Goal: Navigation & Orientation: Find specific page/section

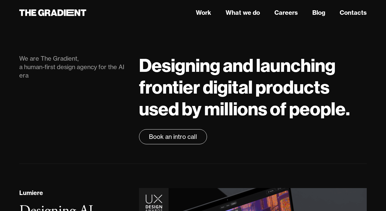
click at [280, 24] on header "Work What we do Careers Blog Contacts" at bounding box center [193, 12] width 386 height 25
click at [284, 14] on link "Careers" at bounding box center [286, 12] width 23 height 9
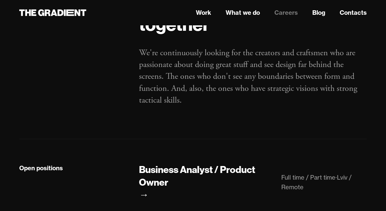
scroll to position [173, 0]
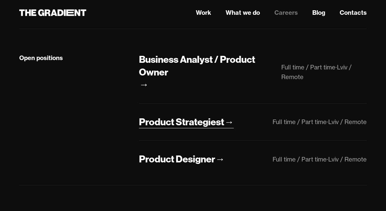
click at [198, 124] on div "Product Strategiest" at bounding box center [181, 121] width 85 height 13
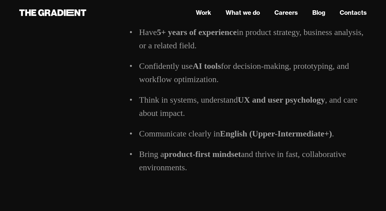
scroll to position [1111, 0]
